Goal: Information Seeking & Learning: Learn about a topic

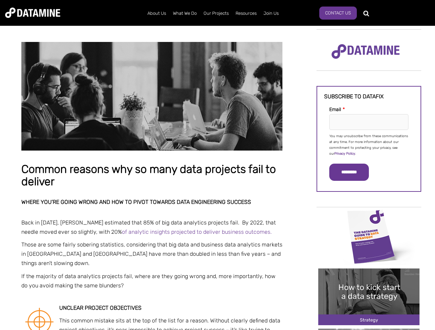
click at [369, 145] on p "You may unsubscribe from these communications at any time. For more information…" at bounding box center [368, 145] width 79 height 23
click at [353, 172] on input "*********" at bounding box center [349, 172] width 40 height 17
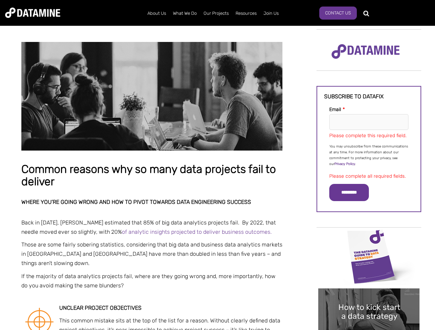
click at [369, 237] on img "Image grid with {{ image_count }} images." at bounding box center [368, 257] width 101 height 57
click at [369, 237] on div "✕" at bounding box center [217, 165] width 435 height 330
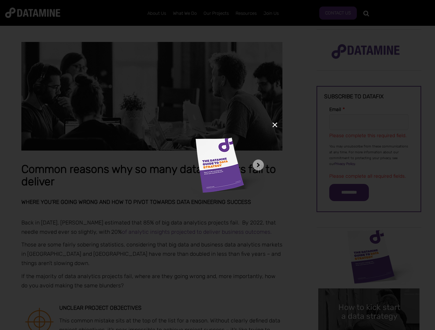
click at [369, 297] on div "✕" at bounding box center [217, 165] width 435 height 330
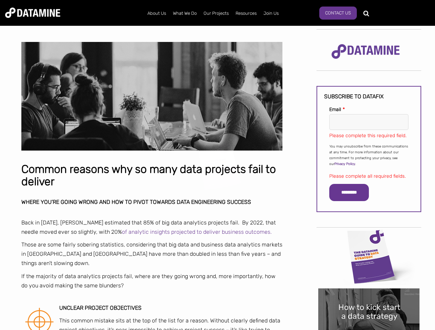
click at [369, 297] on img "Image grid with {{ image_count }} images." at bounding box center [368, 317] width 101 height 57
click at [369, 330] on div "✕" at bounding box center [217, 165] width 435 height 330
